Goal: Task Accomplishment & Management: Use online tool/utility

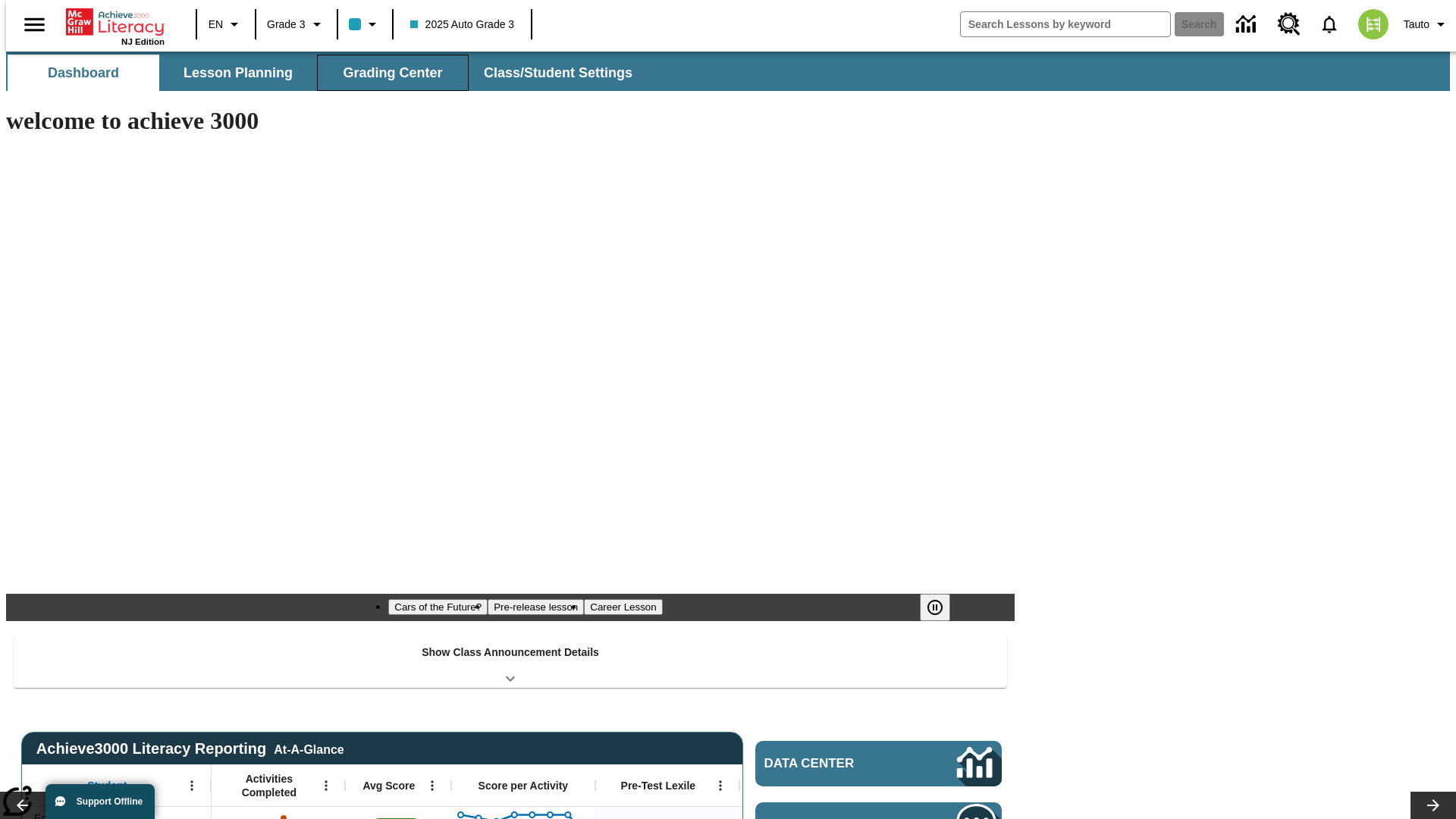
click at [387, 73] on span "Grading Center" at bounding box center [393, 73] width 100 height 17
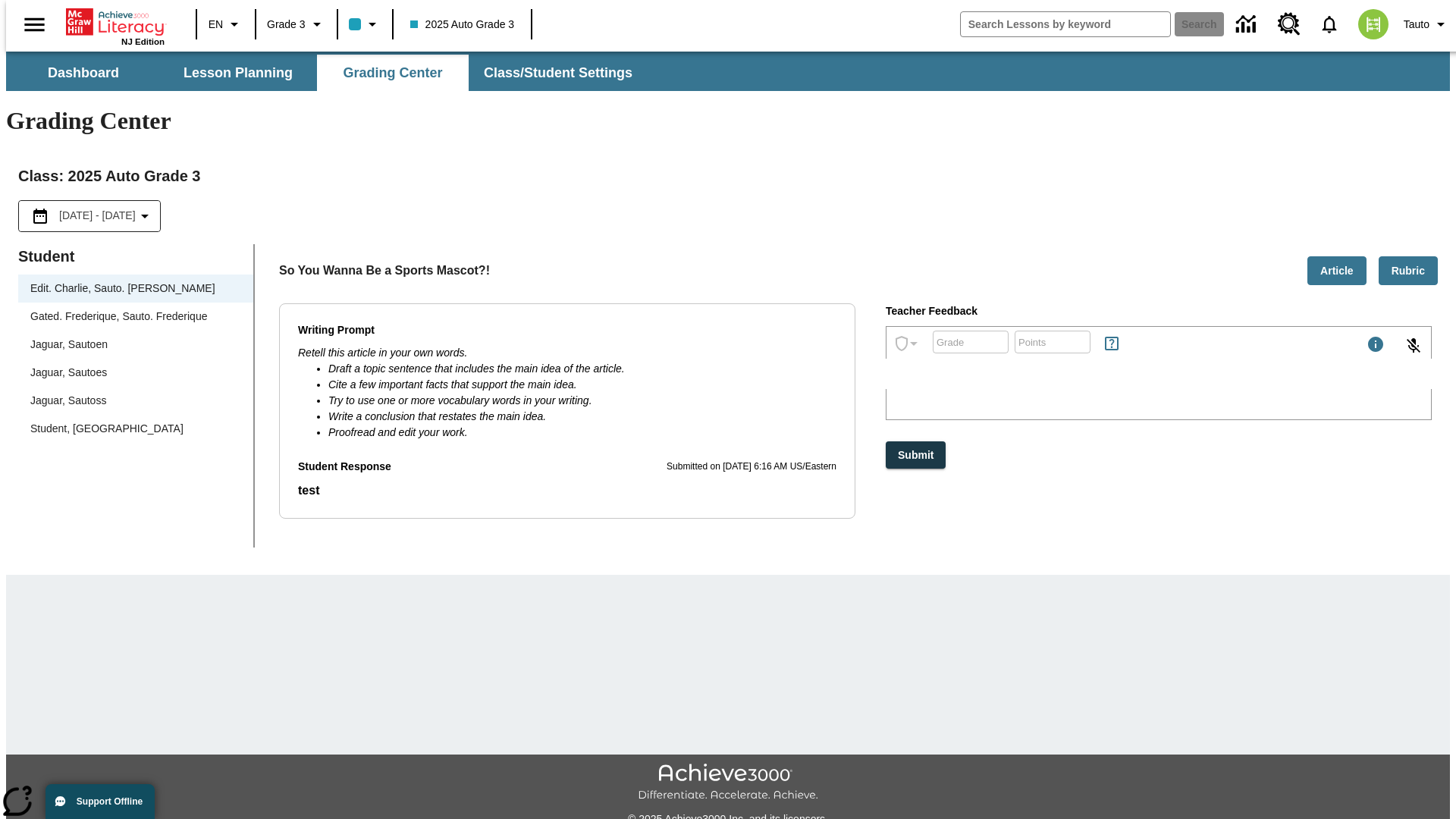
click at [130, 336] on div "Jaguar, Sautoen" at bounding box center [136, 344] width 211 height 16
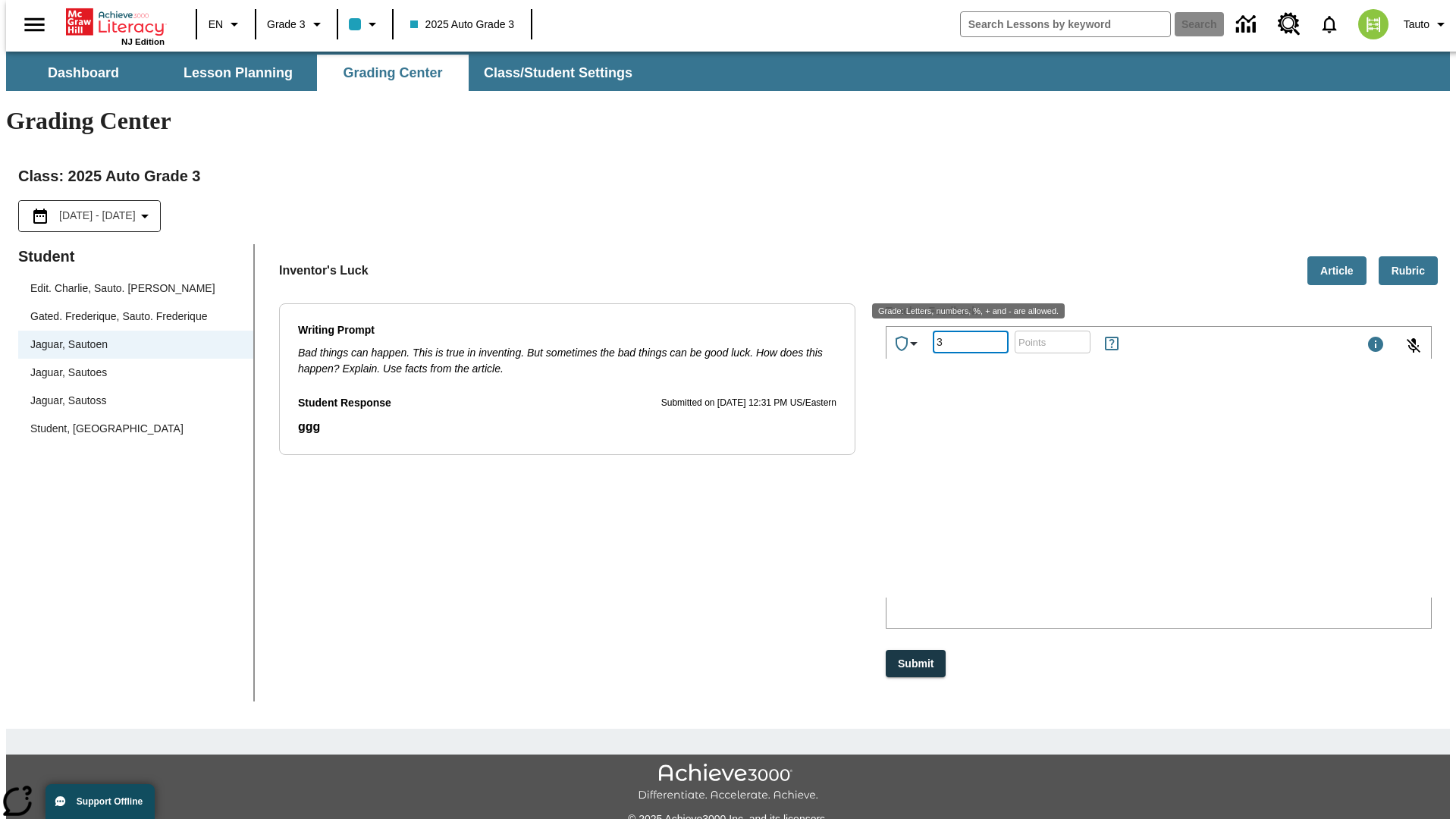
type input "3"
type input "10"
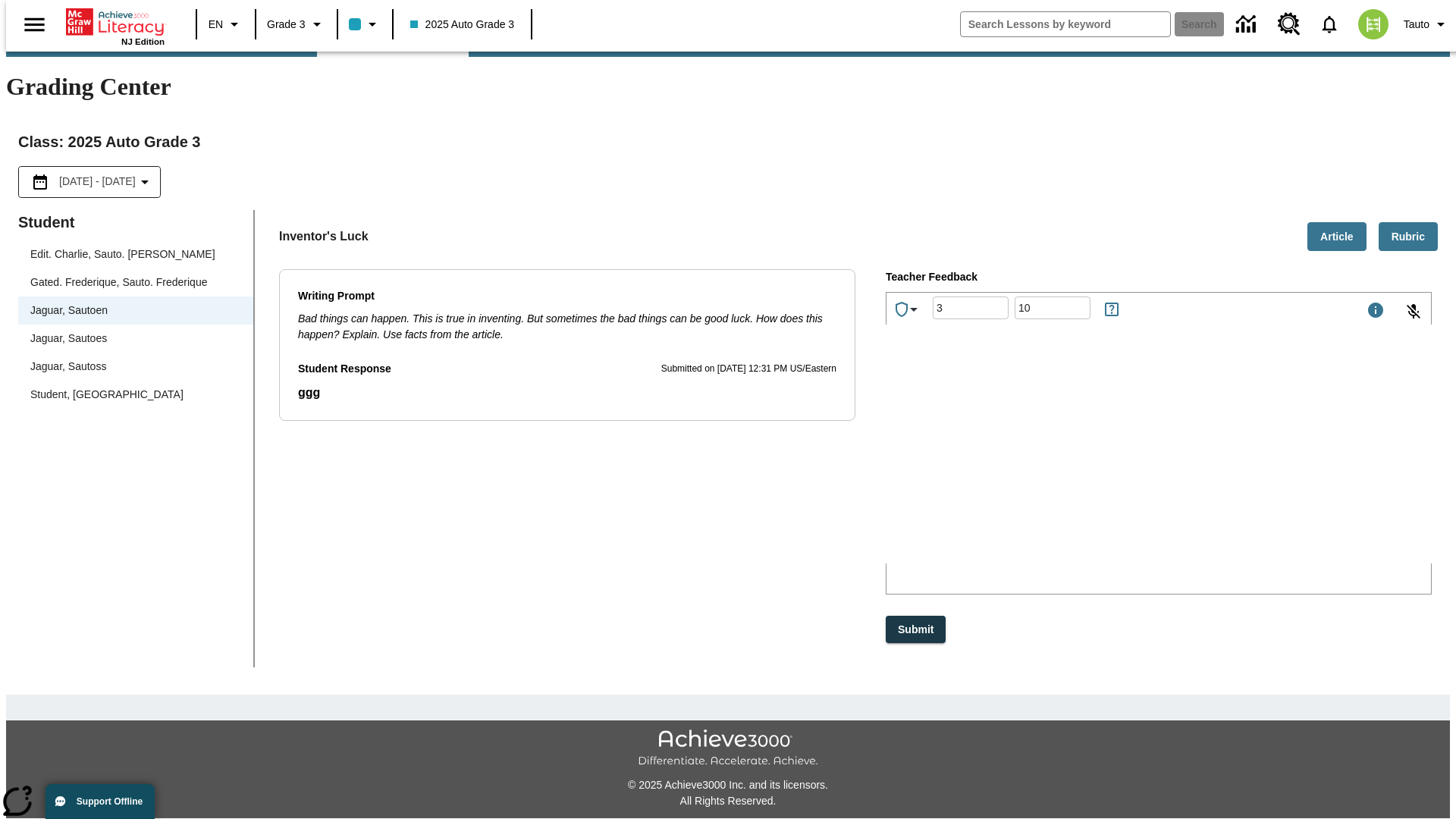
click at [1108, 465] on p "Type your response here." at bounding box center [999, 463] width 215 height 13
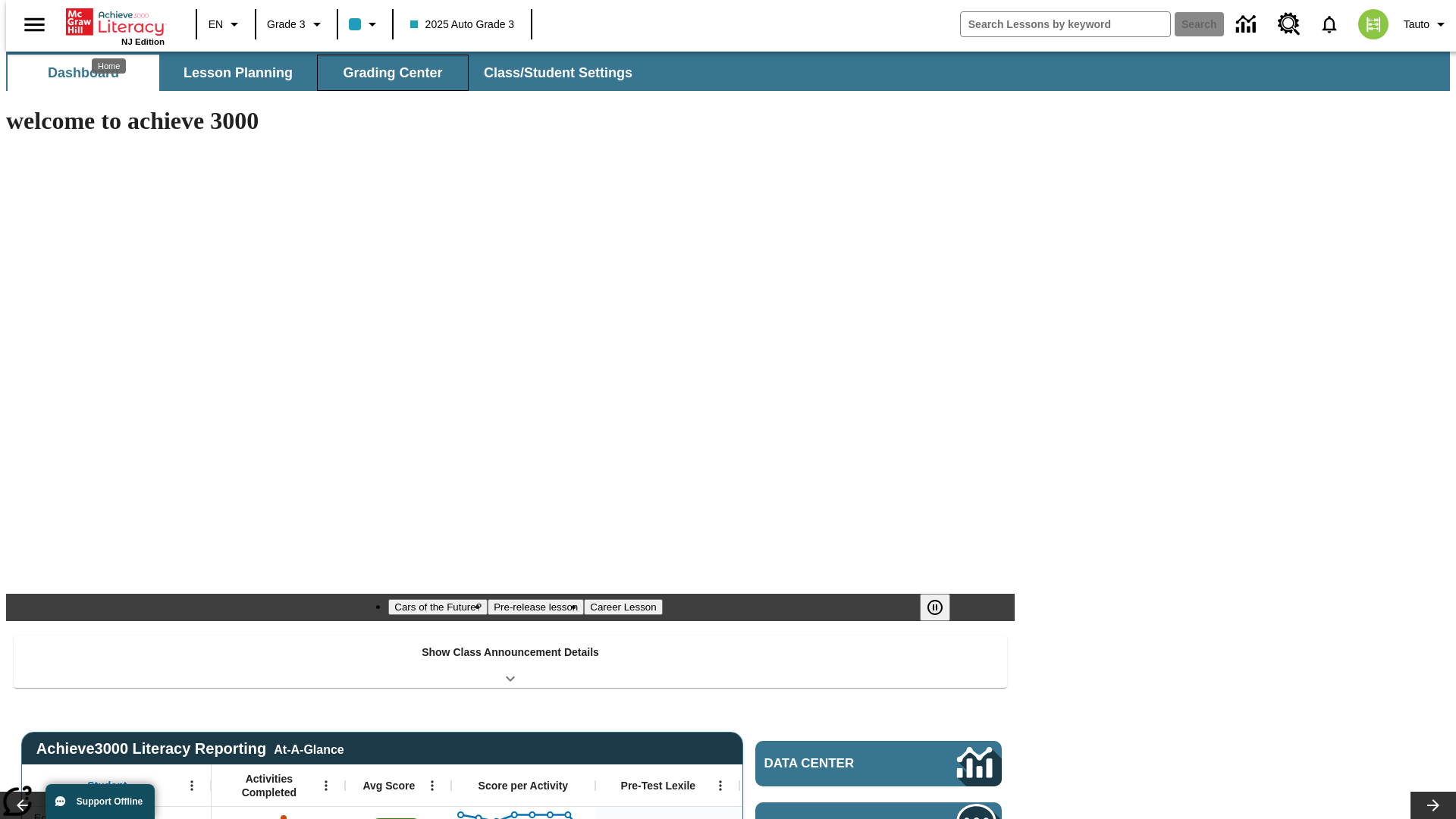
click at [387, 73] on span "Grading Center" at bounding box center [393, 73] width 100 height 17
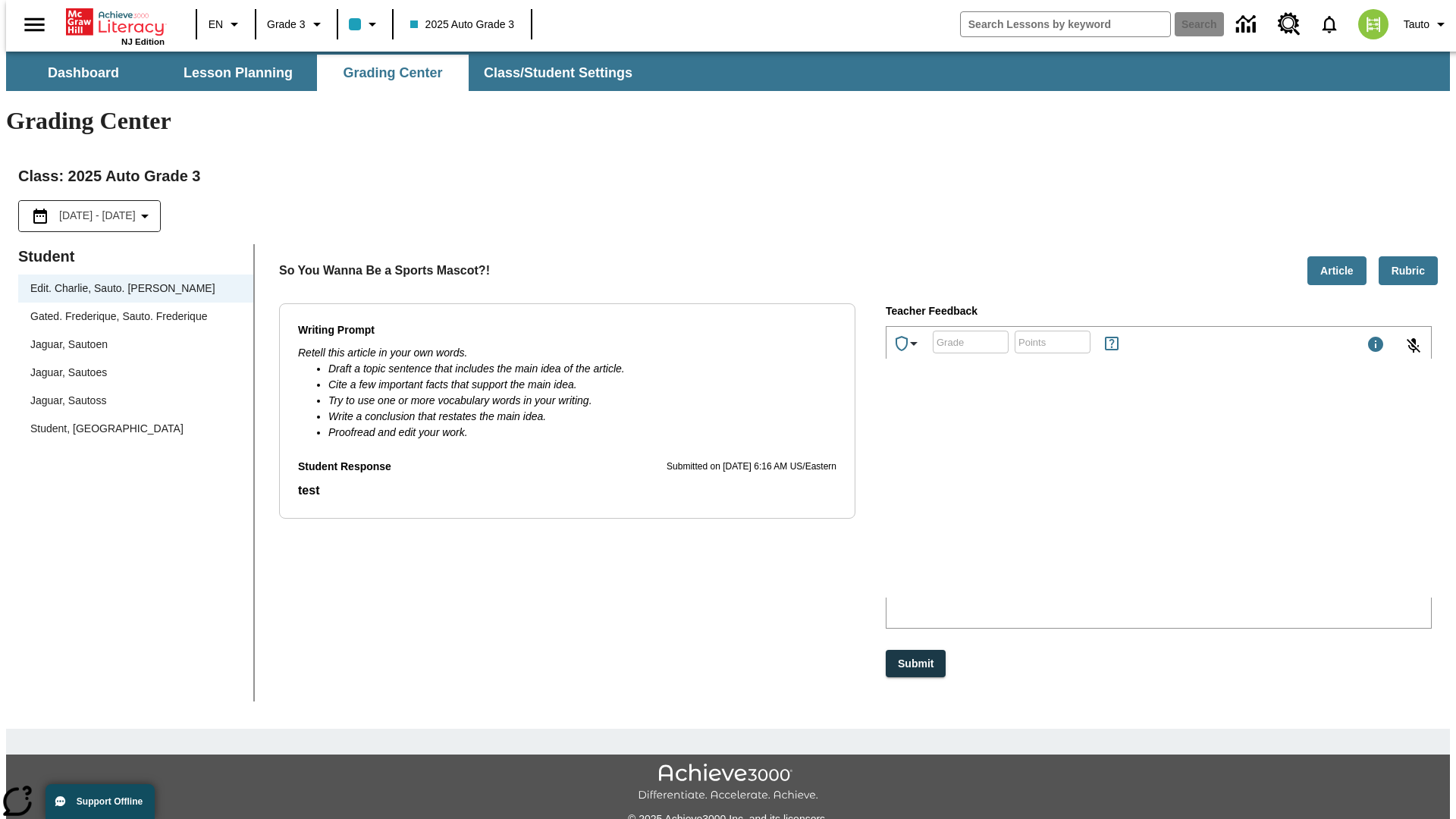
click at [130, 336] on div "Jaguar, Sautoen" at bounding box center [136, 344] width 211 height 16
